Goal: Task Accomplishment & Management: Manage account settings

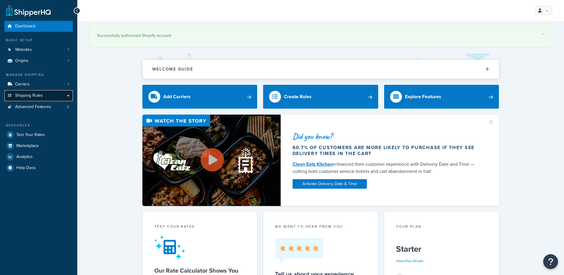
click at [40, 95] on span "Shipping Rules" at bounding box center [29, 95] width 28 height 5
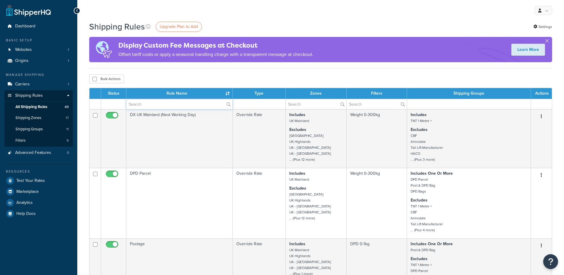
click at [167, 106] on input "text" at bounding box center [179, 104] width 106 height 10
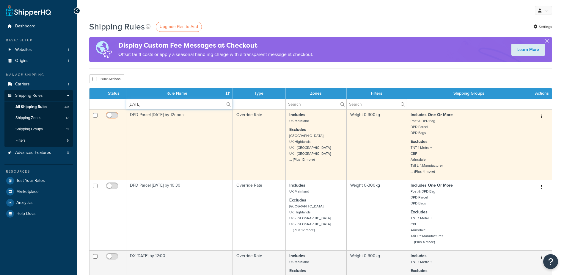
type input "saturday"
click at [113, 115] on input "checkbox" at bounding box center [113, 116] width 16 height 7
checkbox input "true"
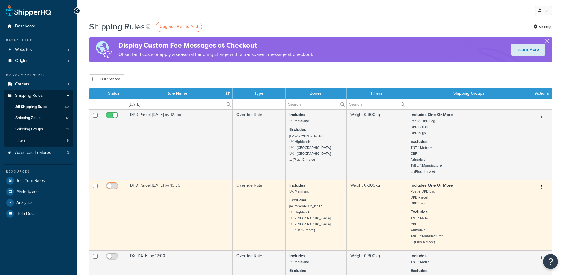
click at [113, 185] on input "checkbox" at bounding box center [113, 187] width 16 height 7
checkbox input "true"
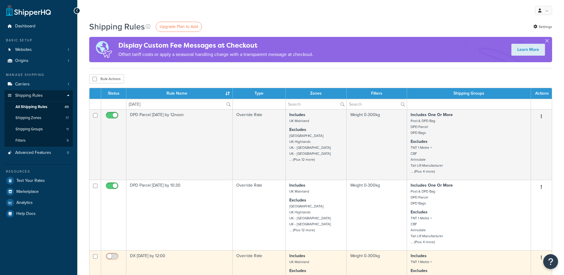
click at [112, 255] on input "checkbox" at bounding box center [113, 257] width 16 height 7
checkbox input "true"
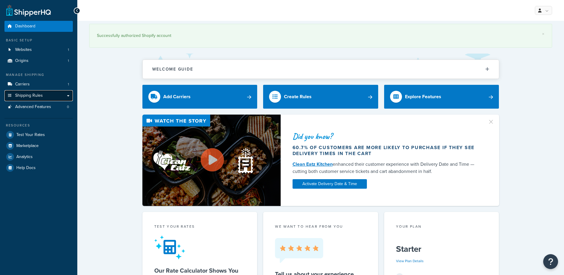
click at [37, 93] on span "Shipping Rules" at bounding box center [29, 95] width 28 height 5
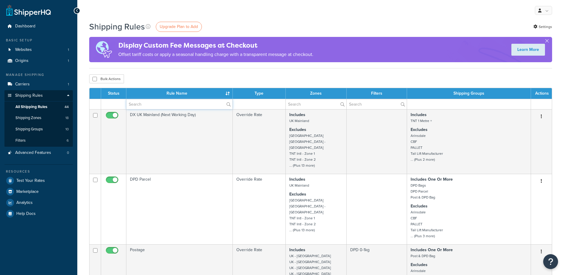
click at [148, 106] on input "text" at bounding box center [179, 104] width 106 height 10
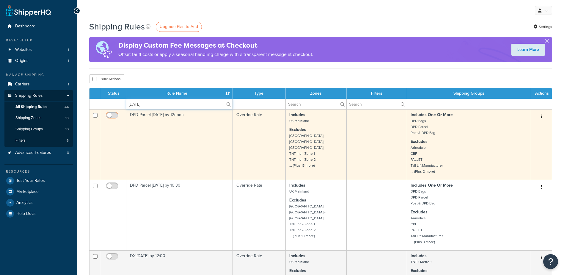
type input "saturday"
click at [113, 114] on input "checkbox" at bounding box center [113, 116] width 16 height 7
checkbox input "true"
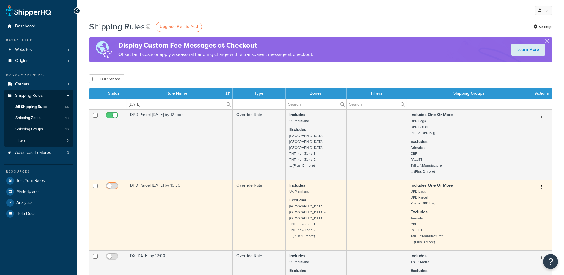
click at [116, 186] on input "checkbox" at bounding box center [113, 187] width 16 height 7
checkbox input "true"
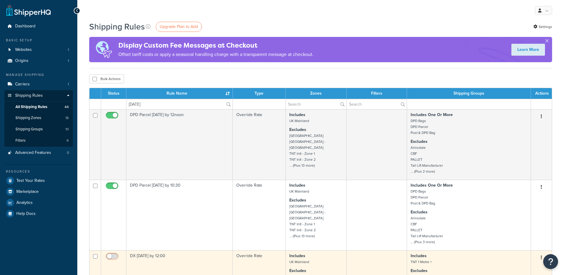
click at [110, 258] on input "checkbox" at bounding box center [113, 257] width 16 height 7
checkbox input "true"
